Goal: Transaction & Acquisition: Book appointment/travel/reservation

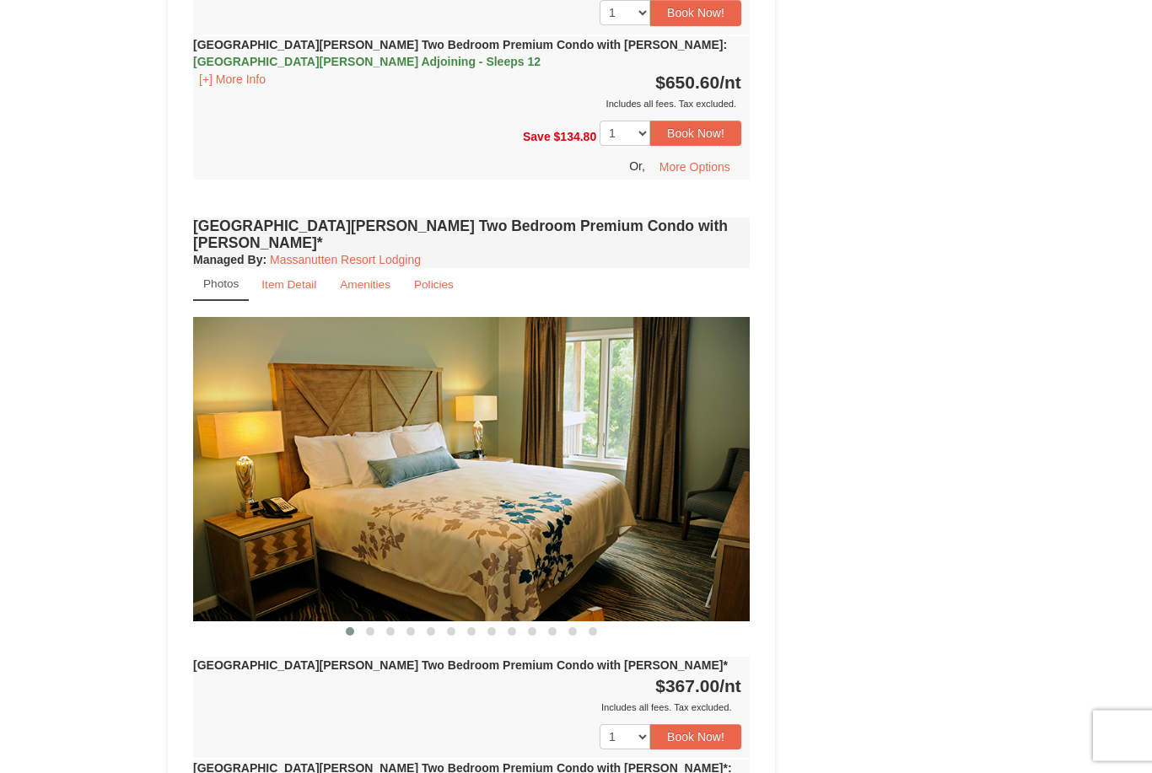
scroll to position [3976, 0]
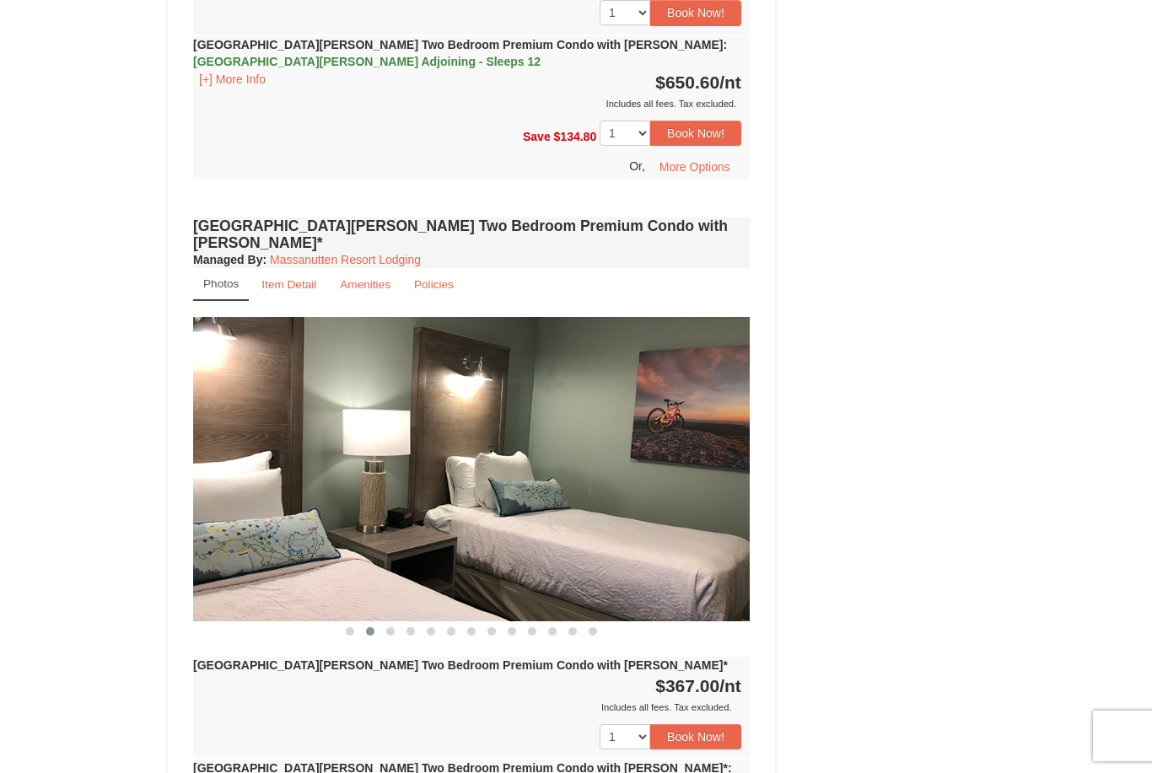
click at [272, 396] on img at bounding box center [471, 469] width 557 height 304
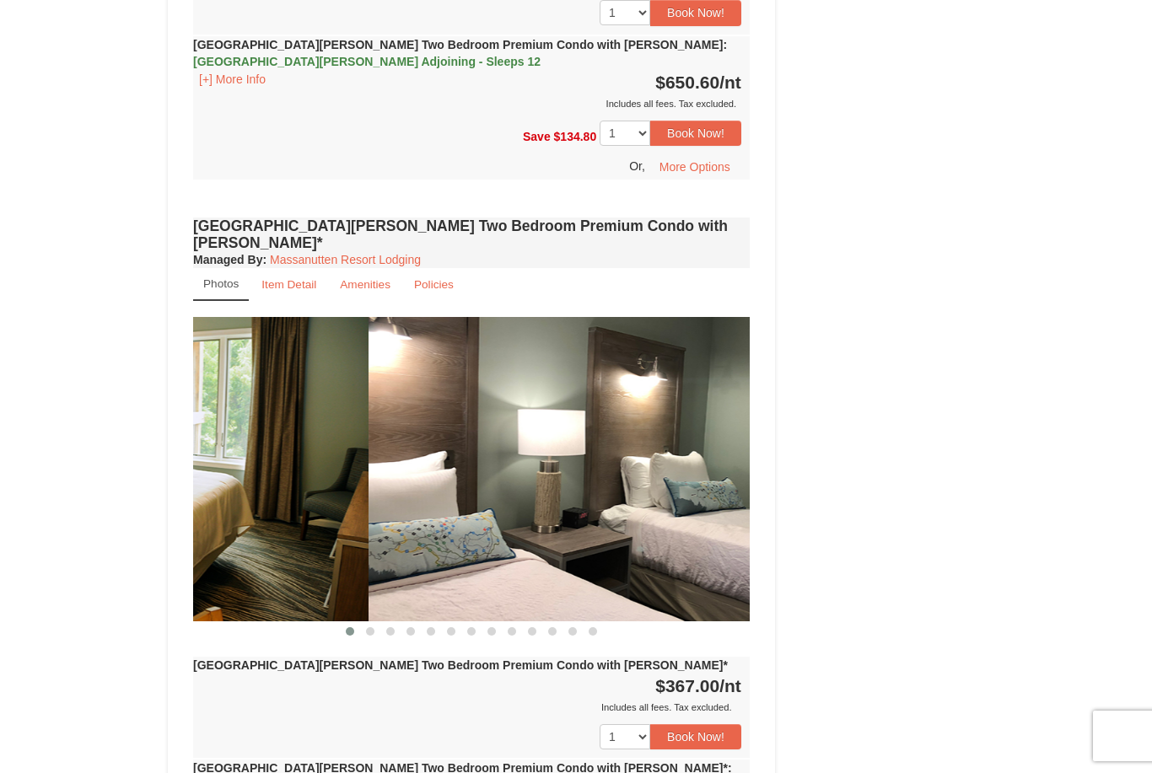
click at [510, 439] on img at bounding box center [647, 469] width 557 height 304
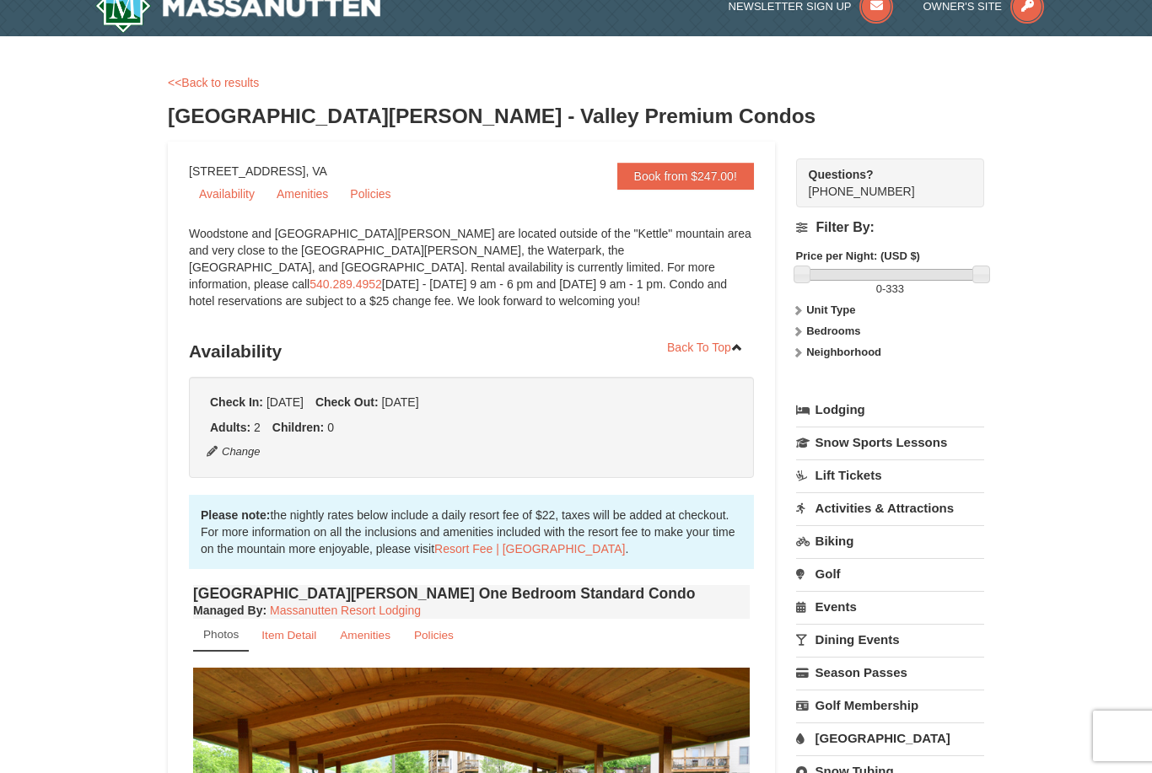
scroll to position [0, 0]
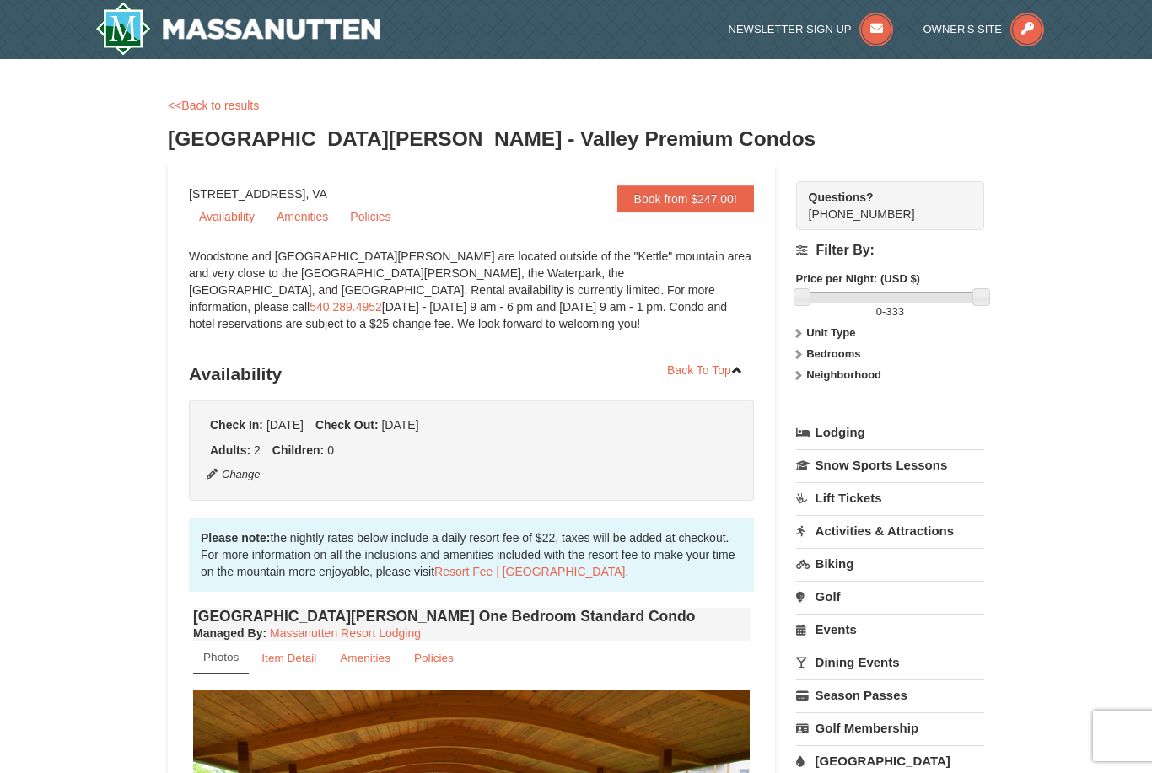
click at [223, 105] on link "<<Back to results" at bounding box center [213, 105] width 91 height 13
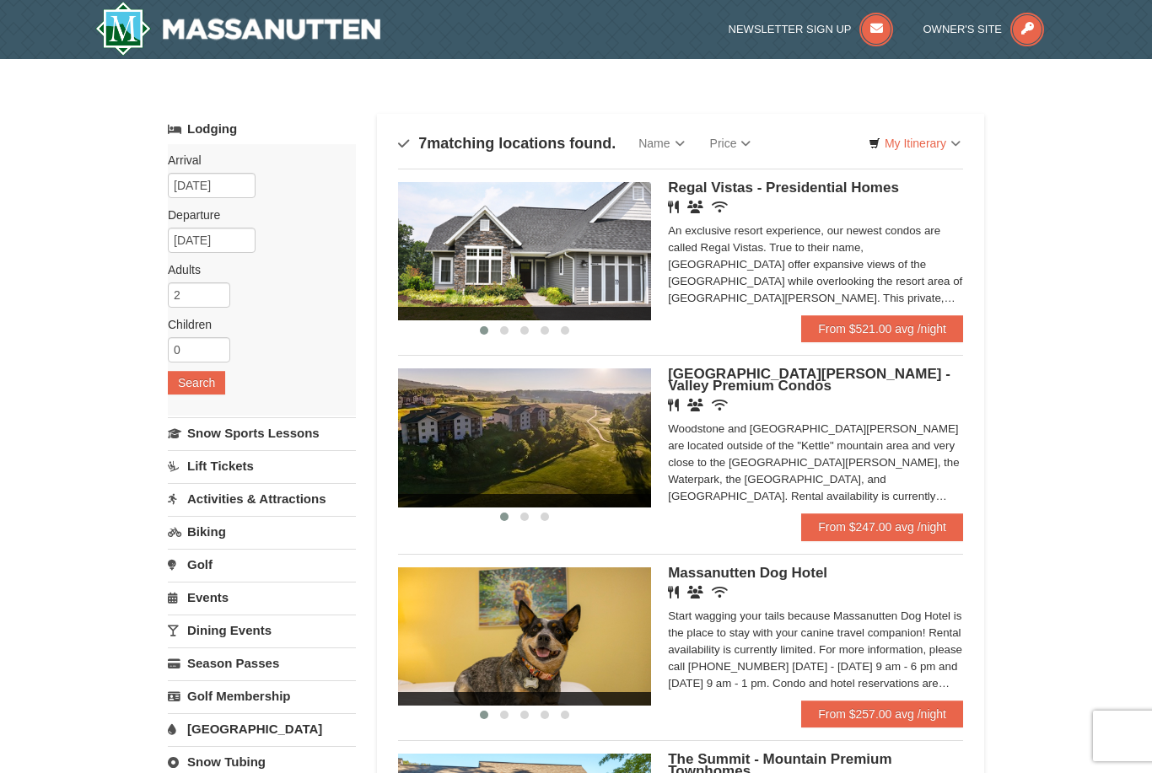
click at [864, 190] on span "Regal Vistas - Presidential Homes" at bounding box center [783, 188] width 231 height 16
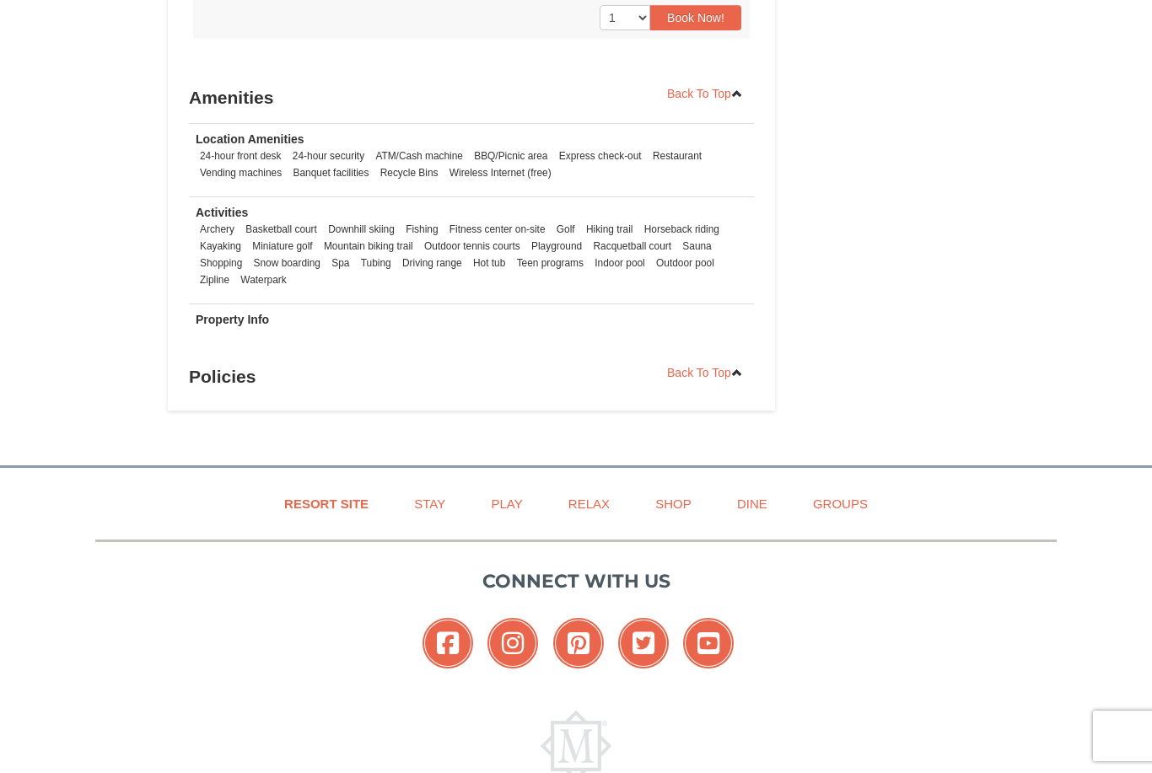
scroll to position [1126, 0]
click at [224, 314] on strong "Property Info" at bounding box center [232, 320] width 73 height 13
click at [229, 361] on h3 "Policies" at bounding box center [471, 378] width 565 height 34
click at [235, 366] on h3 "Policies" at bounding box center [471, 378] width 565 height 34
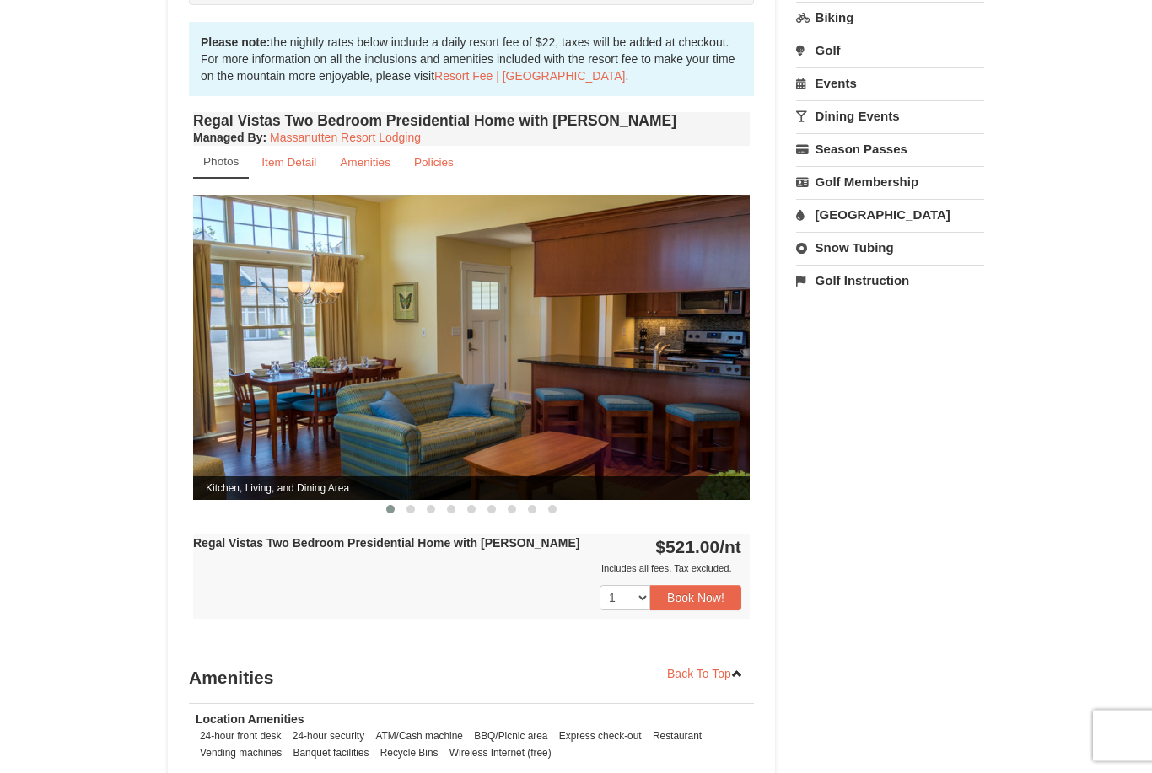
scroll to position [538, 0]
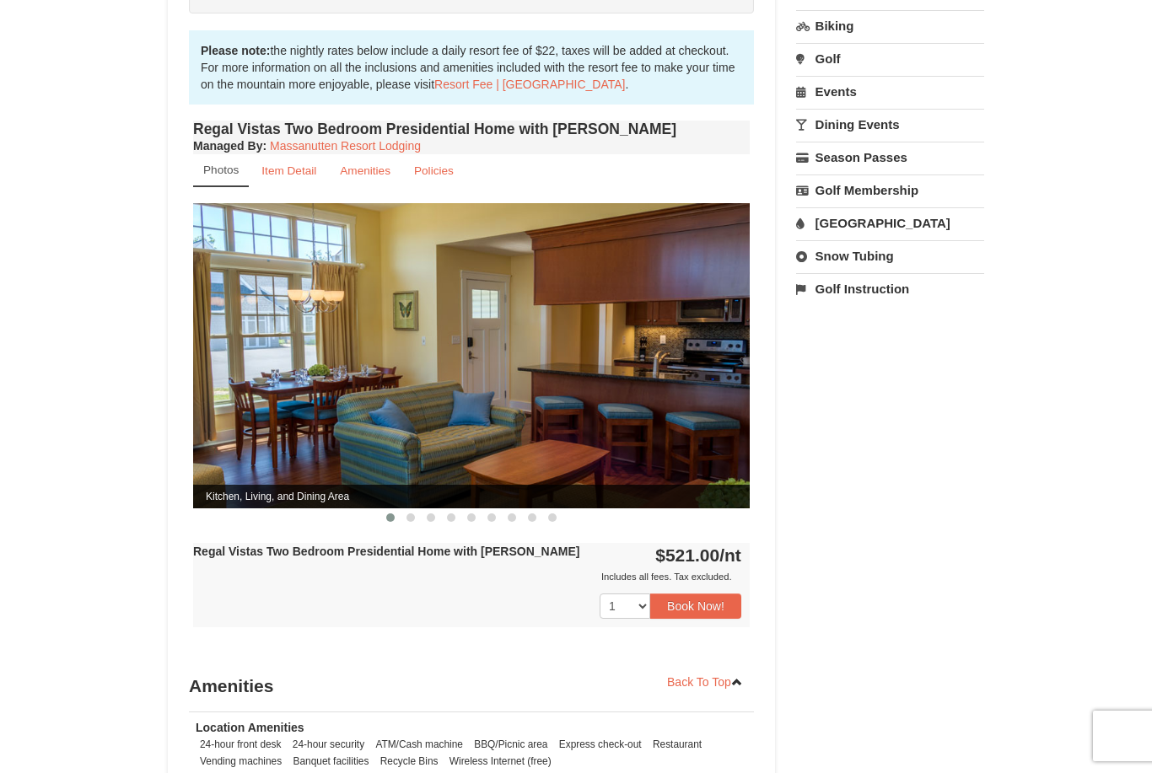
click at [370, 163] on link "Amenities" at bounding box center [365, 170] width 73 height 33
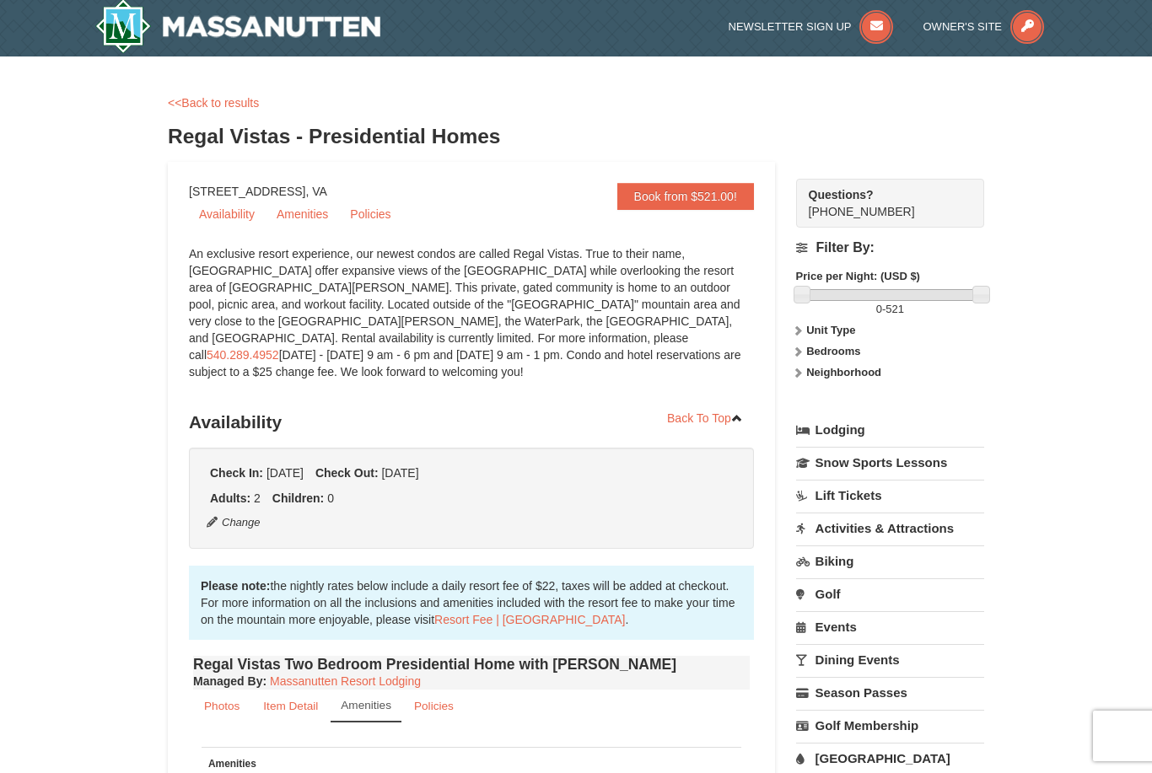
scroll to position [0, 0]
